Goal: Check status: Check status

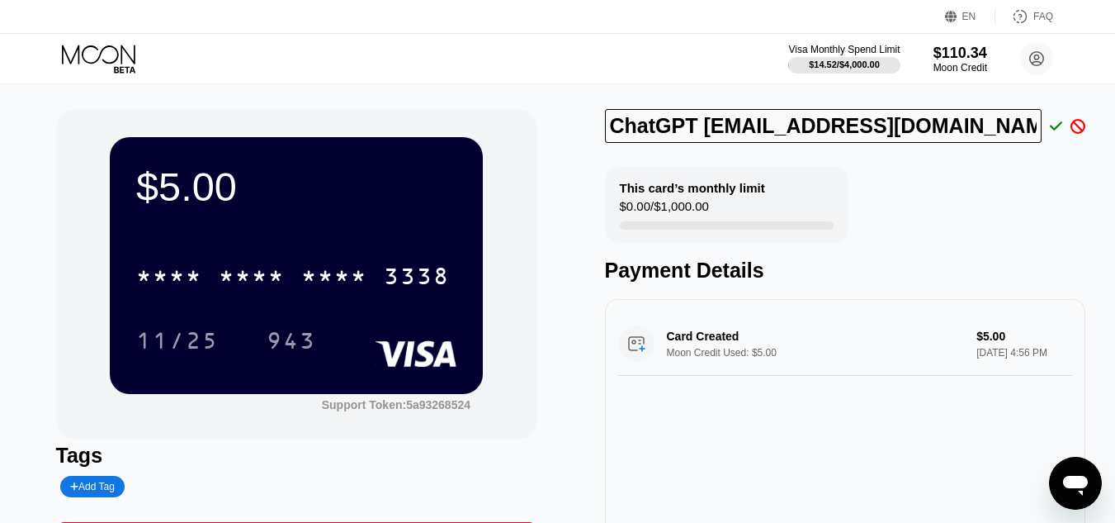
drag, startPoint x: 695, startPoint y: 132, endPoint x: 996, endPoint y: 139, distance: 301.4
click at [996, 139] on input "ChatGPT yousef_mohammed30@icloud.com" at bounding box center [823, 126] width 437 height 34
paste input "hamzahnn77@gmail"
type input "ChatGPT [EMAIL_ADDRESS][DOMAIN_NAME]"
click at [1057, 123] on icon at bounding box center [1056, 126] width 13 height 15
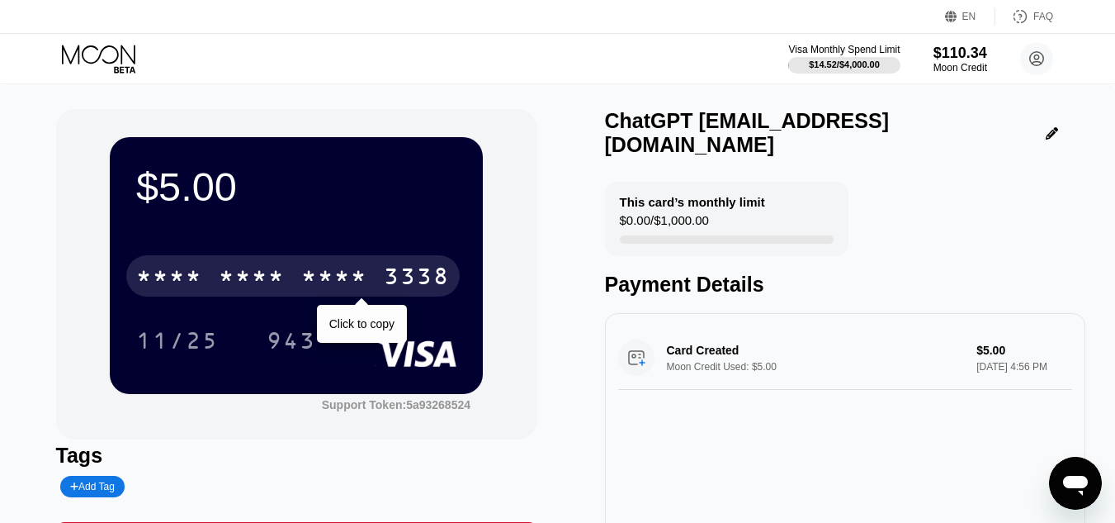
click at [418, 258] on div "* * * * * * * * * * * * 3338" at bounding box center [292, 275] width 333 height 41
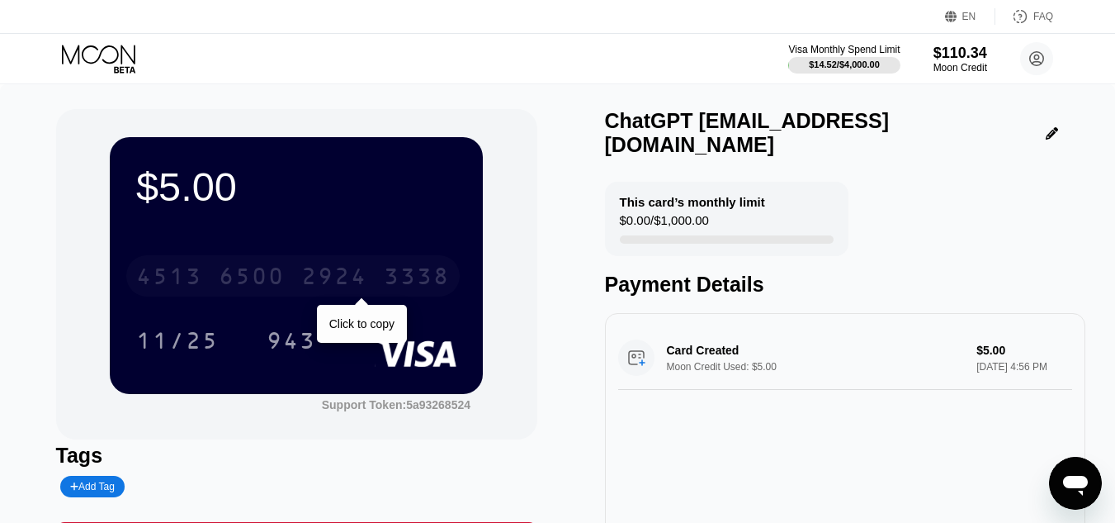
click at [385, 275] on div "3338" at bounding box center [417, 278] width 66 height 26
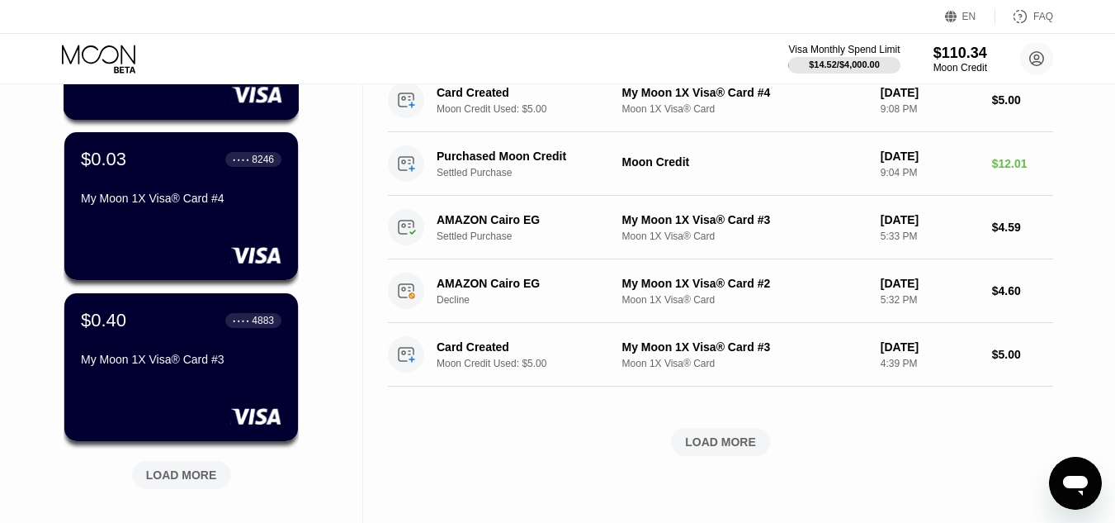
scroll to position [707, 0]
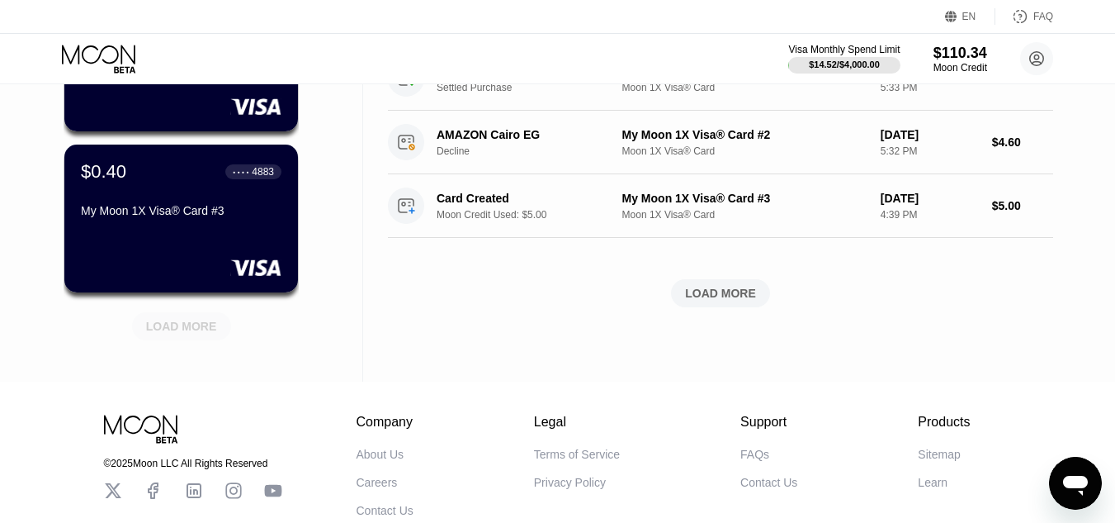
click at [211, 340] on div "LOAD MORE" at bounding box center [181, 326] width 99 height 28
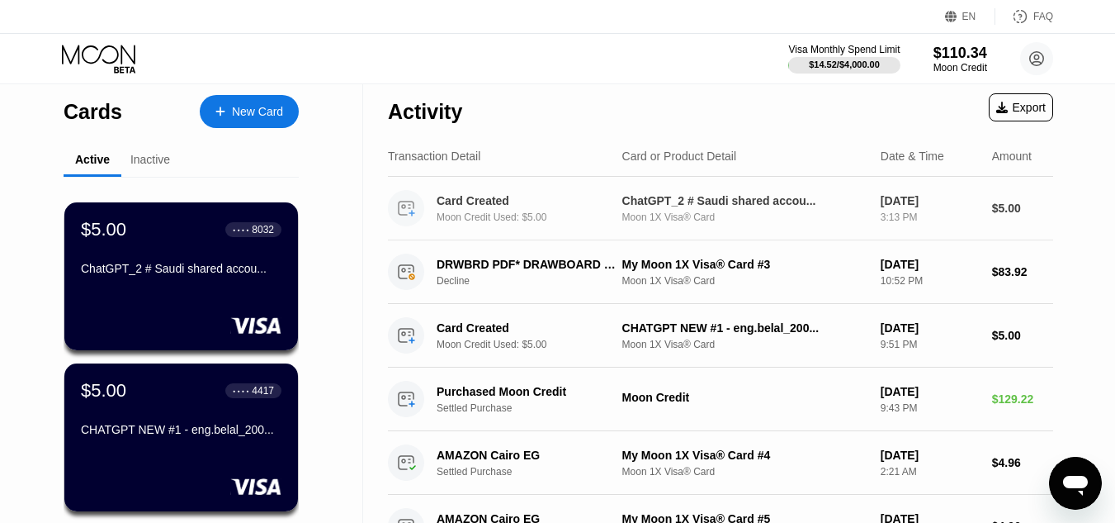
scroll to position [0, 0]
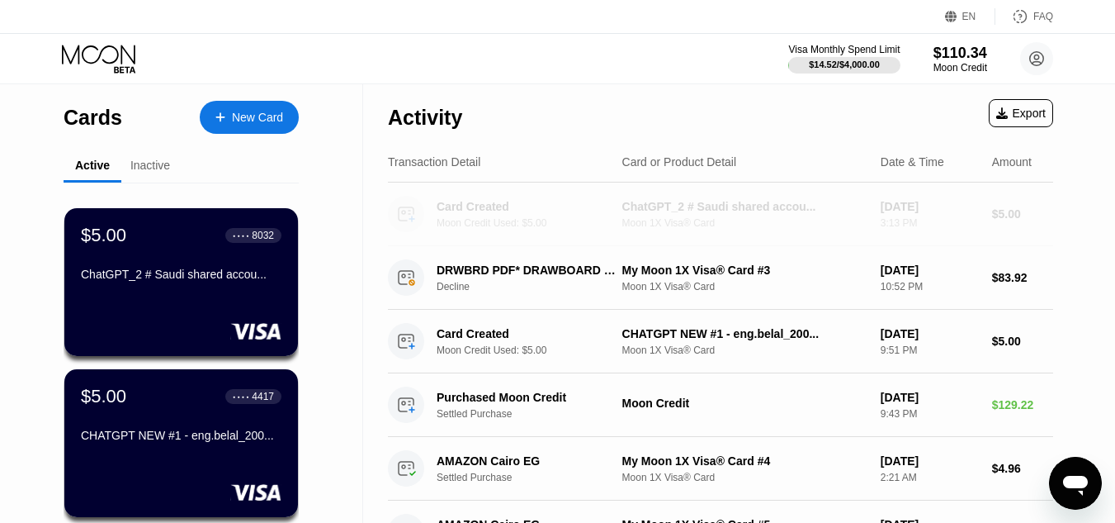
click at [611, 207] on div "Card Created" at bounding box center [529, 206] width 185 height 13
